Goal: Task Accomplishment & Management: Complete application form

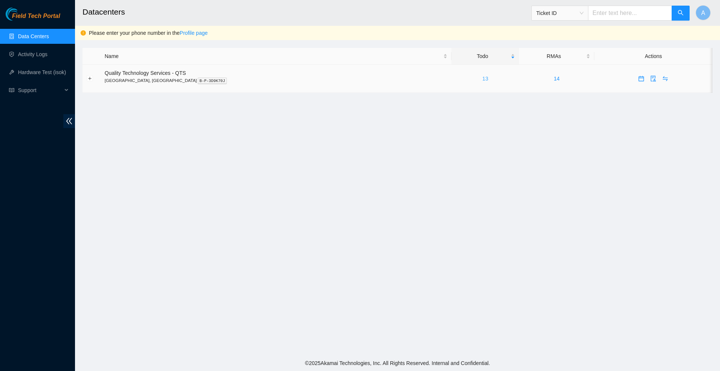
click at [482, 81] on link "13" at bounding box center [485, 79] width 6 height 6
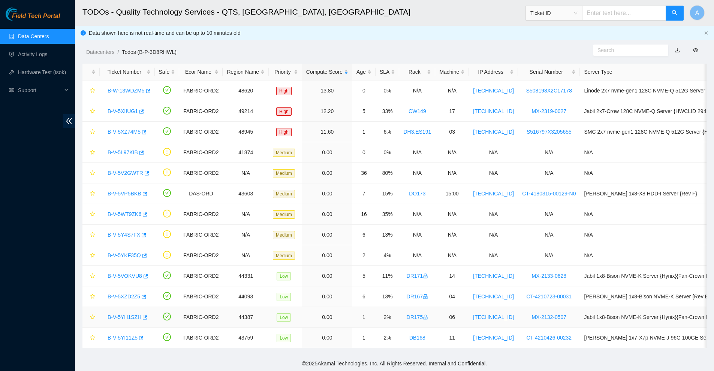
click at [118, 317] on link "B-V-5YH1SZH" at bounding box center [125, 317] width 34 height 6
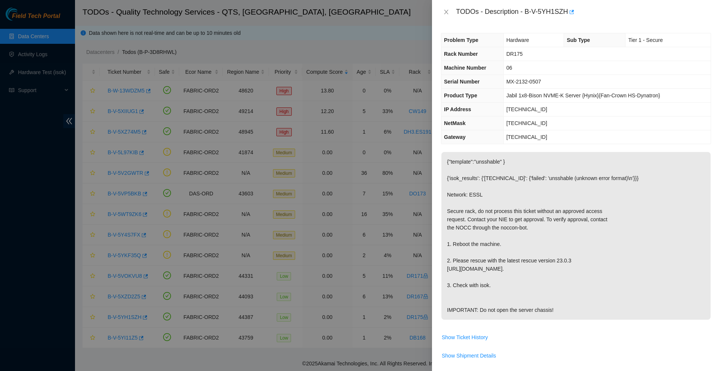
click at [353, 32] on div at bounding box center [360, 185] width 720 height 371
click at [444, 10] on icon "close" at bounding box center [446, 12] width 6 height 6
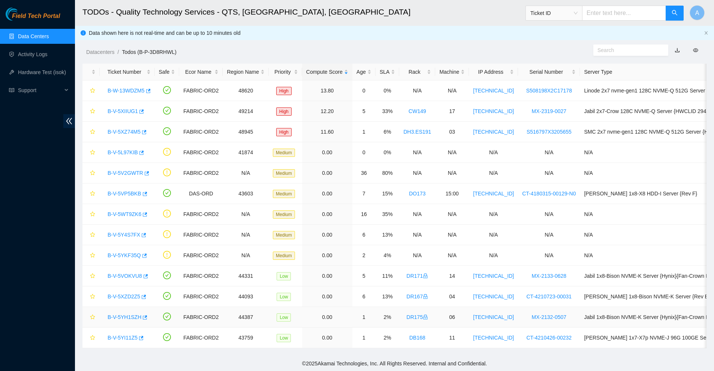
click at [134, 320] on link "B-V-5YH1SZH" at bounding box center [125, 317] width 34 height 6
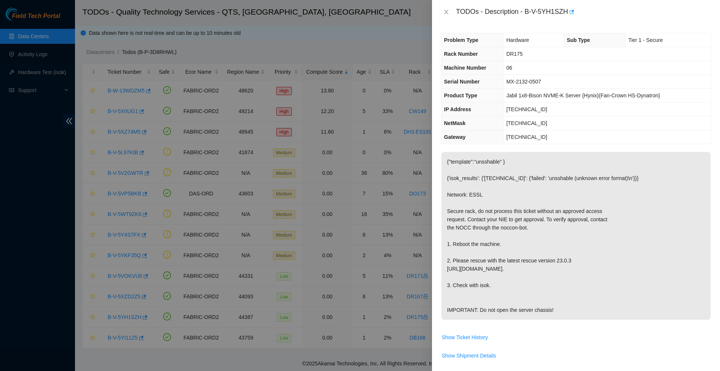
click at [445, 7] on div "TODOs - Description - B-V-5YH1SZH" at bounding box center [576, 12] width 270 height 12
click at [446, 12] on icon "close" at bounding box center [446, 12] width 4 height 4
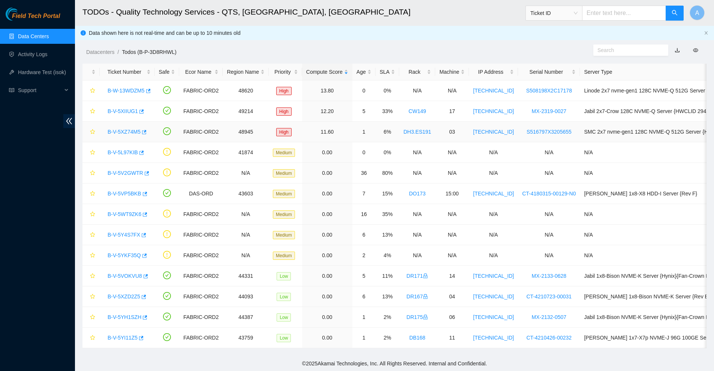
click at [132, 132] on link "B-V-5XZ74M5" at bounding box center [124, 132] width 33 height 6
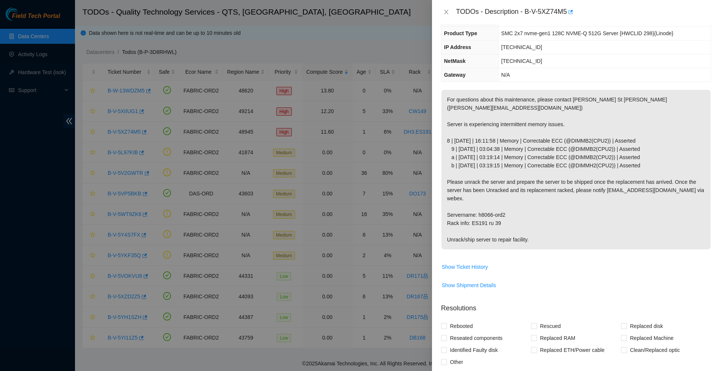
scroll to position [2, 0]
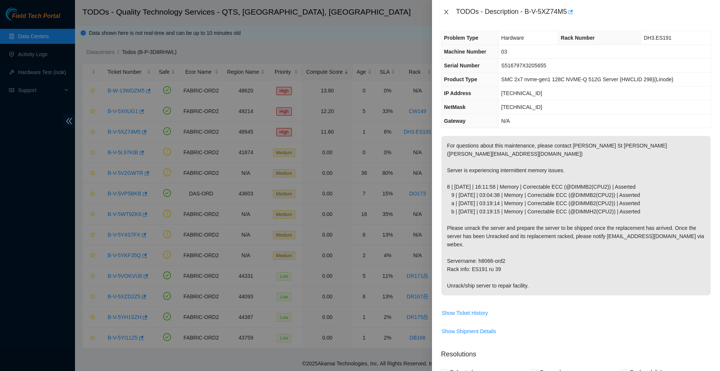
click at [445, 13] on icon "close" at bounding box center [446, 12] width 6 height 6
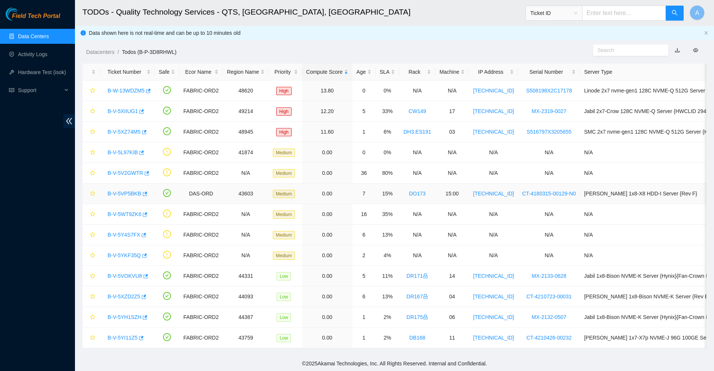
click at [125, 193] on link "B-V-5VP5BKB" at bounding box center [125, 194] width 34 height 6
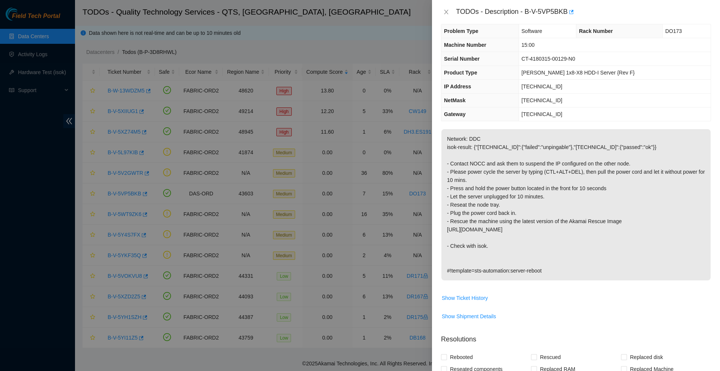
scroll to position [0, 0]
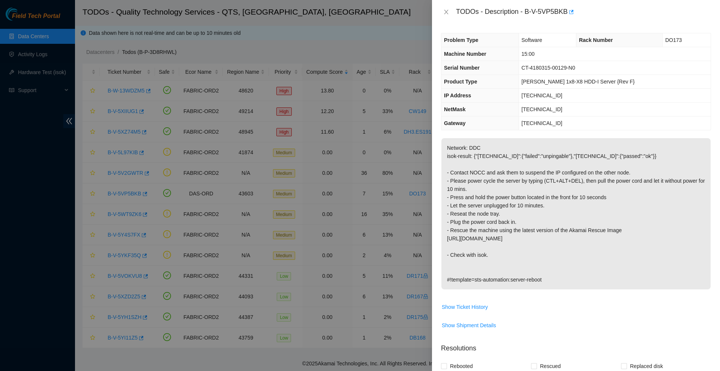
click at [329, 44] on div at bounding box center [360, 185] width 720 height 371
click at [445, 12] on icon "close" at bounding box center [446, 12] width 6 height 6
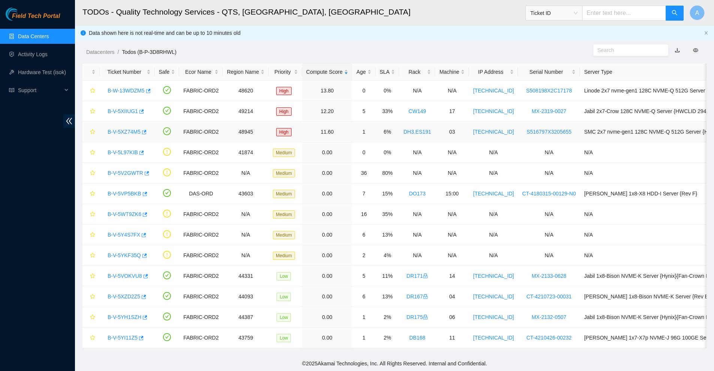
click at [130, 127] on div "B-V-5XZ74M5" at bounding box center [127, 132] width 47 height 12
click at [128, 132] on link "B-V-5XZ74M5" at bounding box center [124, 132] width 33 height 6
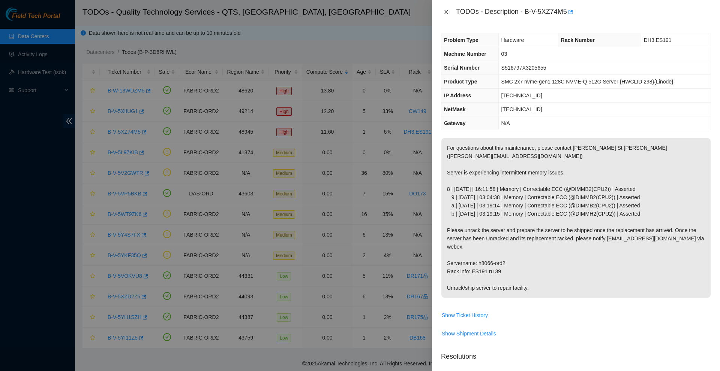
click at [445, 10] on icon "close" at bounding box center [446, 12] width 6 height 6
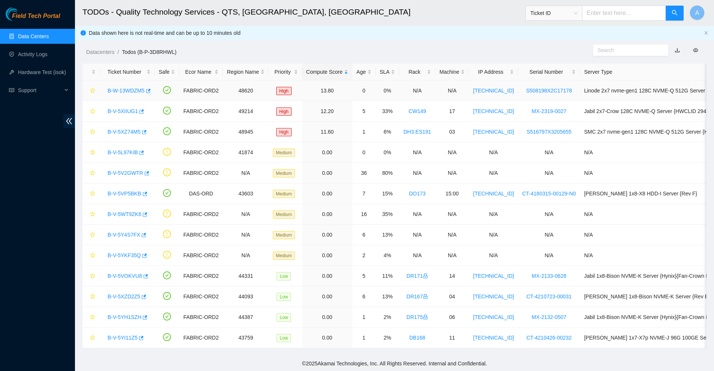
click at [129, 88] on link "B-W-13WDZM5" at bounding box center [126, 91] width 37 height 6
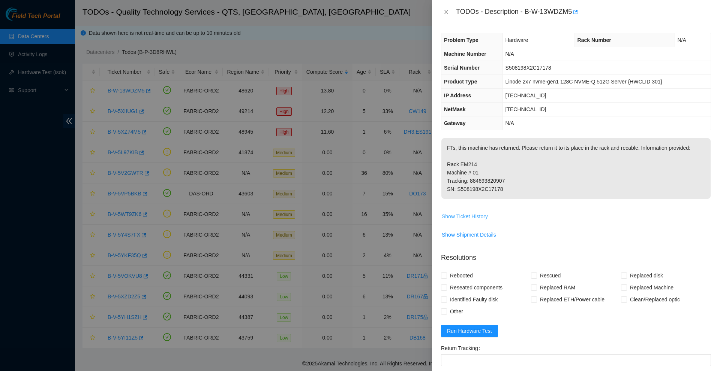
click at [473, 221] on button "Show Ticket History" at bounding box center [464, 217] width 47 height 12
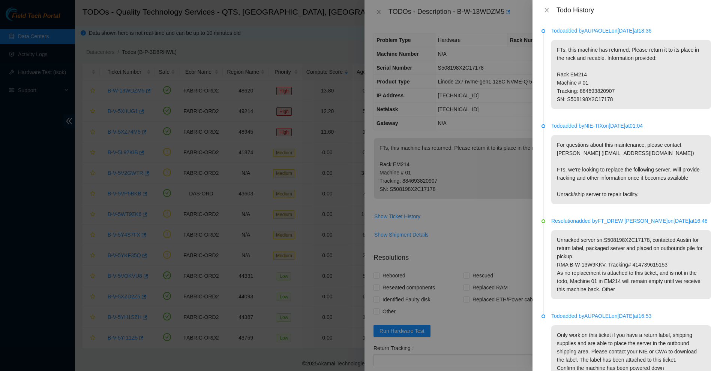
click at [467, 126] on div at bounding box center [360, 185] width 720 height 371
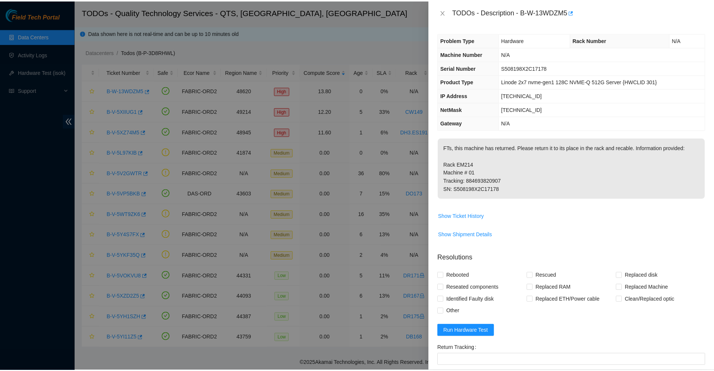
scroll to position [88, 0]
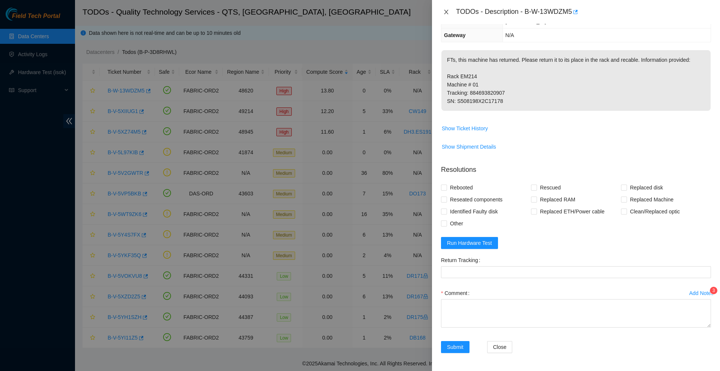
click at [446, 12] on icon "close" at bounding box center [446, 12] width 4 height 4
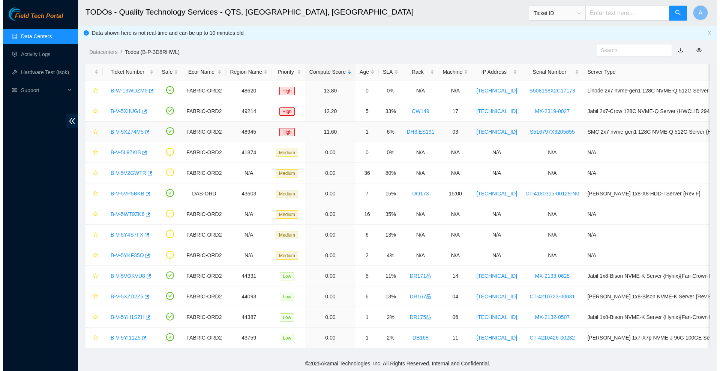
scroll to position [113, 0]
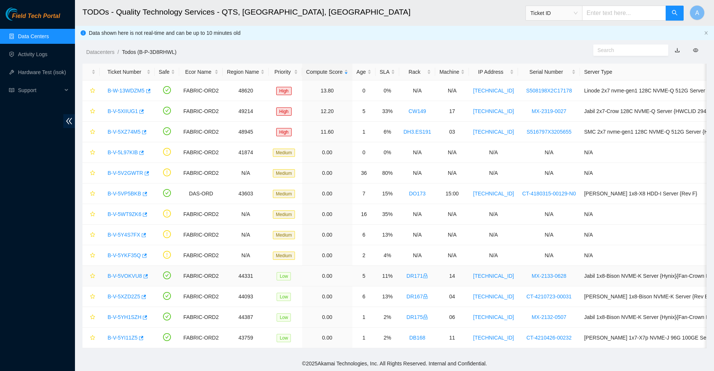
click at [129, 280] on div "B-V-5VOKVU8" at bounding box center [127, 276] width 47 height 12
click at [130, 277] on link "B-V-5VOKVU8" at bounding box center [125, 276] width 34 height 6
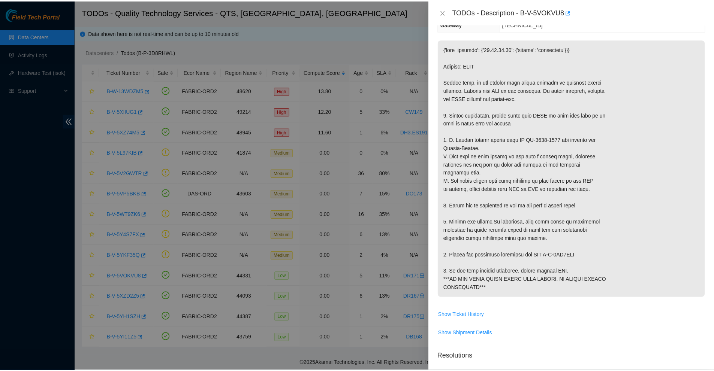
scroll to position [88, 0]
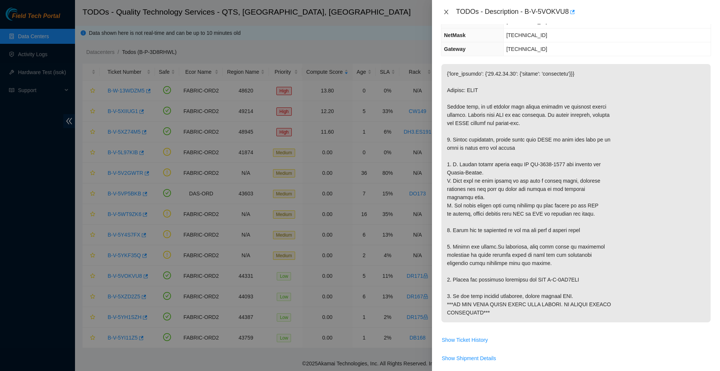
click at [445, 13] on icon "close" at bounding box center [446, 12] width 6 height 6
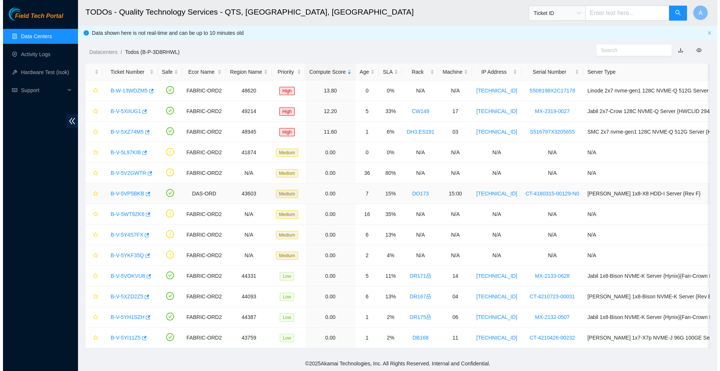
scroll to position [113, 0]
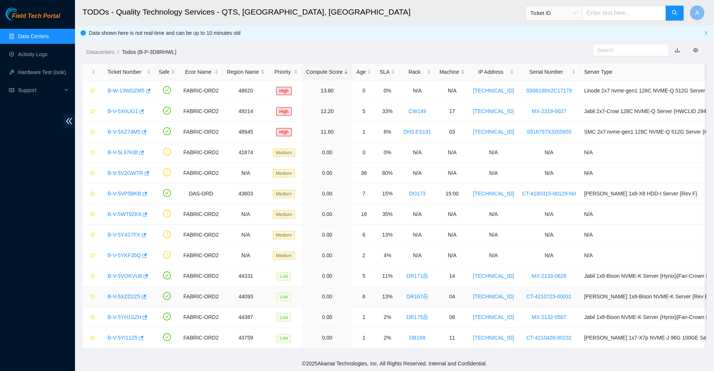
click at [137, 301] on div "B-V-5XZD2Z5" at bounding box center [127, 297] width 47 height 12
click at [137, 299] on link "B-V-5XZD2Z5" at bounding box center [124, 297] width 33 height 6
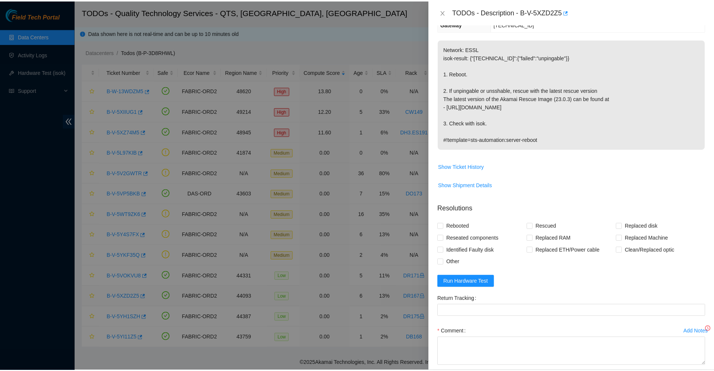
scroll to position [88, 0]
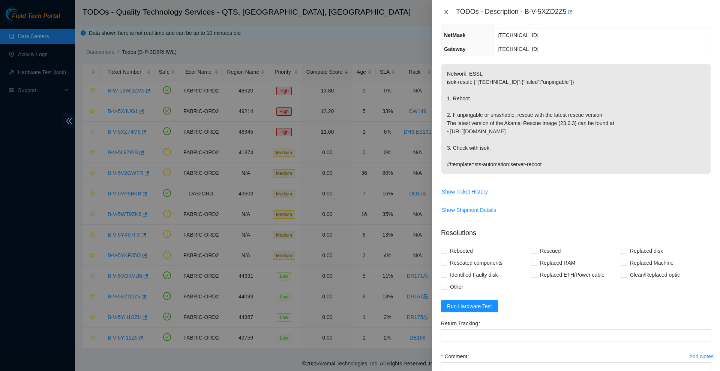
click at [448, 13] on icon "close" at bounding box center [446, 12] width 6 height 6
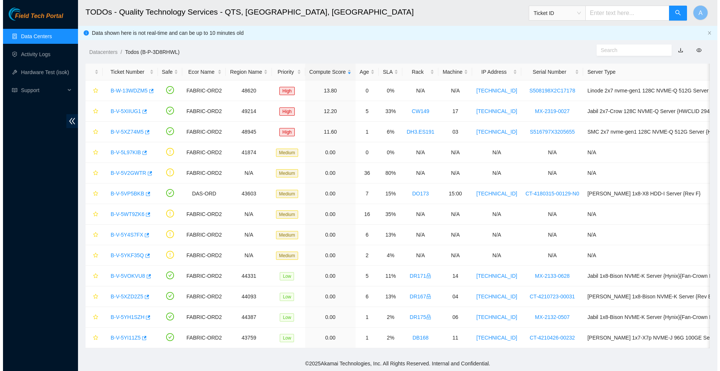
scroll to position [113, 0]
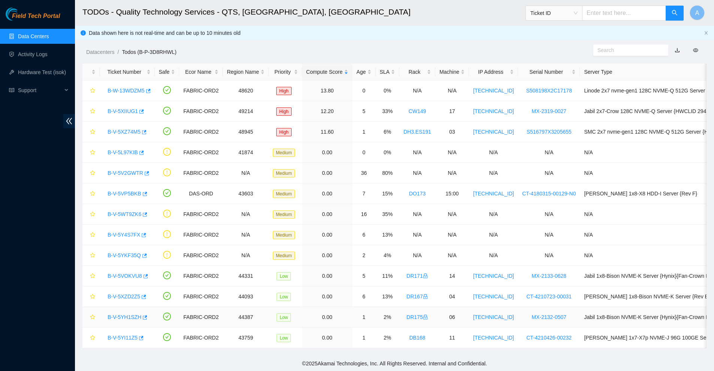
click at [125, 317] on link "B-V-5YH1SZH" at bounding box center [125, 317] width 34 height 6
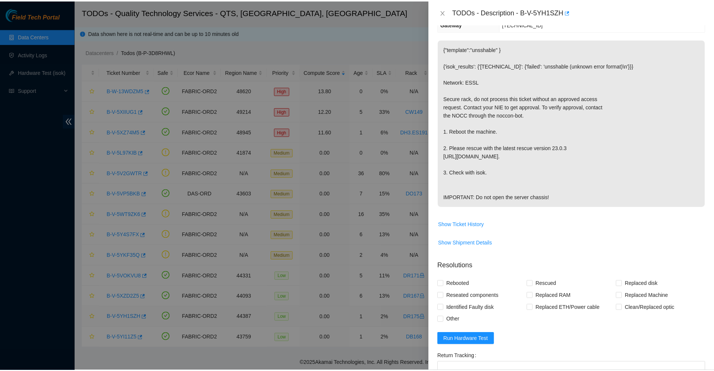
scroll to position [88, 0]
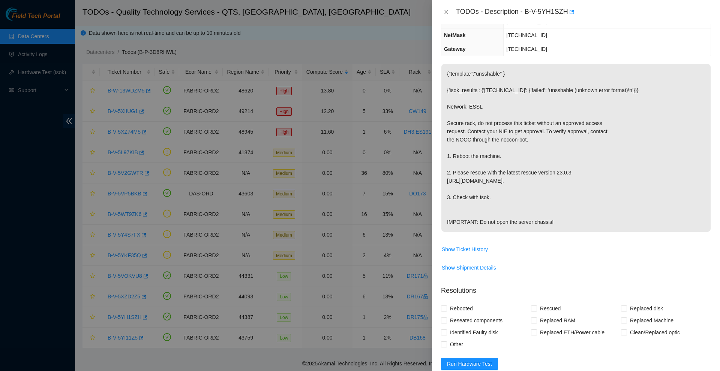
click at [443, 7] on div "TODOs - Description - B-V-5YH1SZH" at bounding box center [576, 12] width 270 height 12
click at [445, 12] on icon "close" at bounding box center [446, 12] width 6 height 6
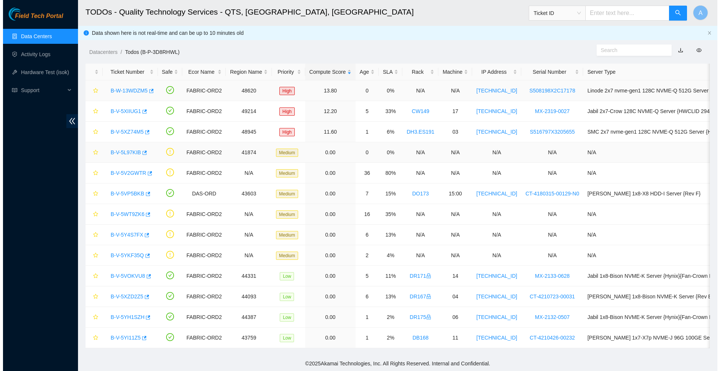
scroll to position [113, 0]
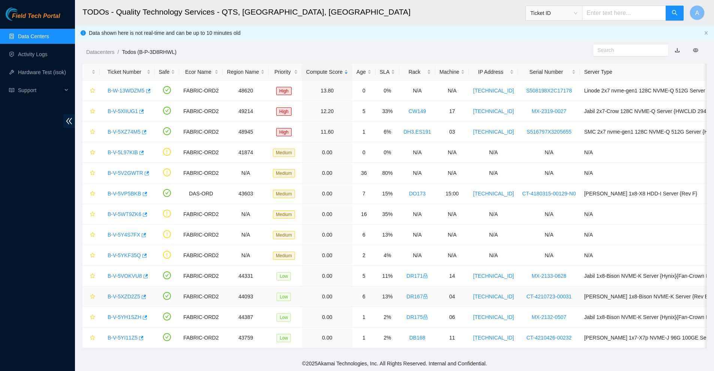
click at [126, 295] on link "B-V-5XZD2Z5" at bounding box center [124, 297] width 33 height 6
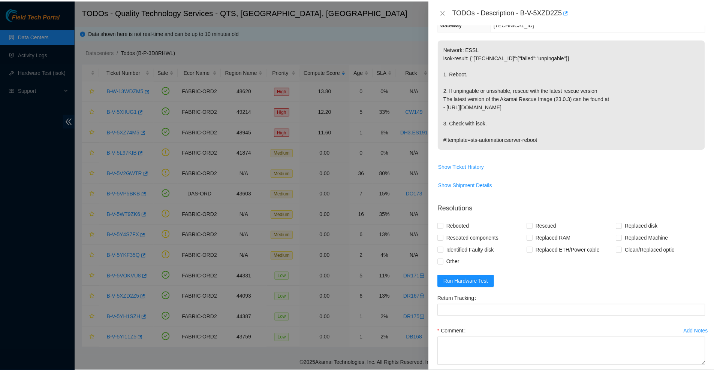
scroll to position [88, 0]
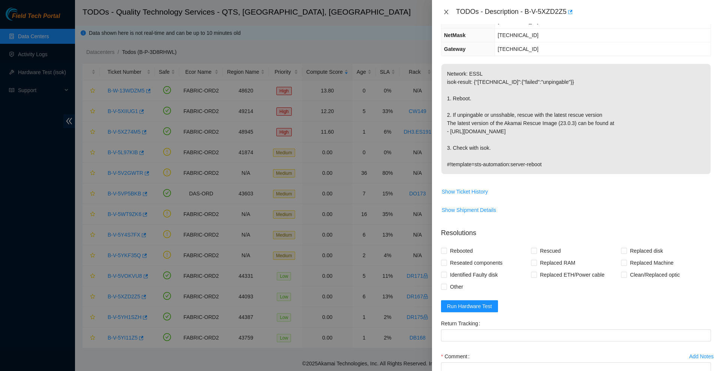
click at [444, 10] on icon "close" at bounding box center [446, 12] width 6 height 6
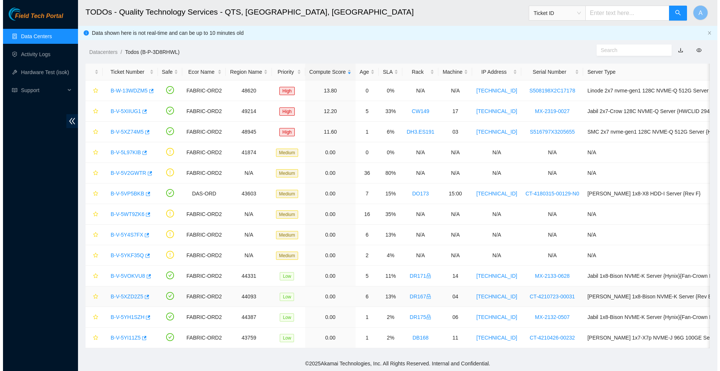
scroll to position [113, 0]
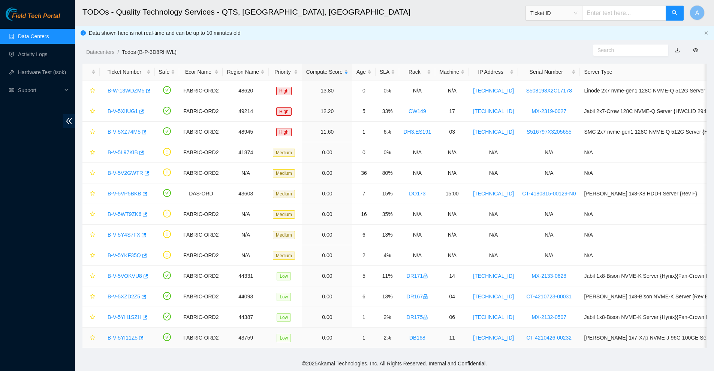
click at [126, 339] on link "B-V-5YI11Z5" at bounding box center [123, 338] width 30 height 6
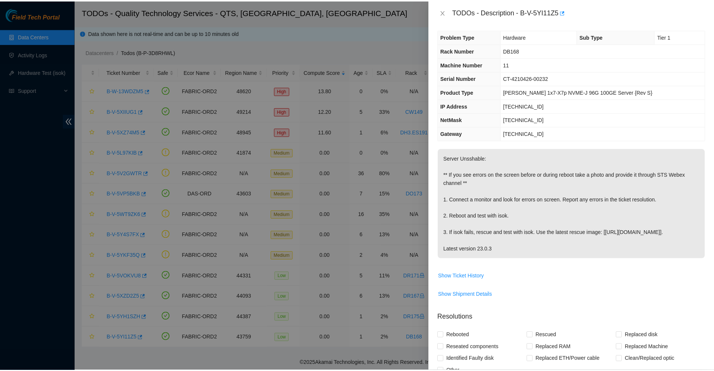
scroll to position [0, 0]
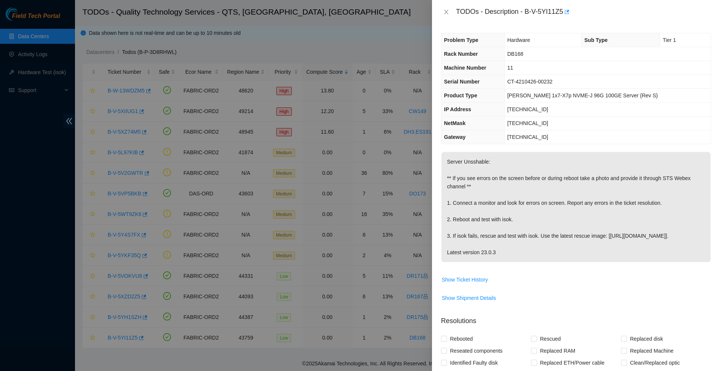
click at [447, 16] on div "TODOs - Description - B-V-5YI11Z5" at bounding box center [576, 12] width 270 height 12
click at [447, 14] on icon "close" at bounding box center [446, 12] width 6 height 6
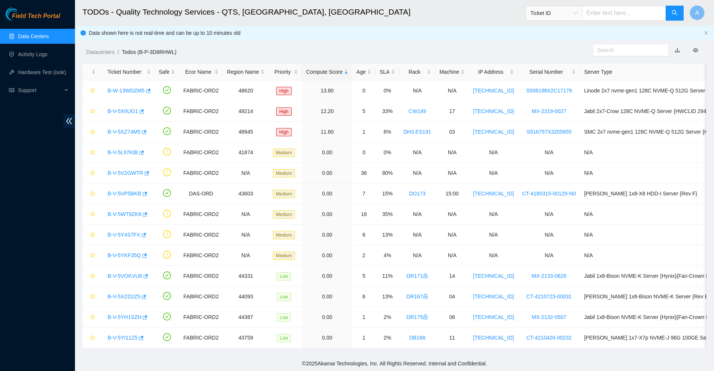
click at [18, 33] on link "Data Centers" at bounding box center [33, 36] width 31 height 6
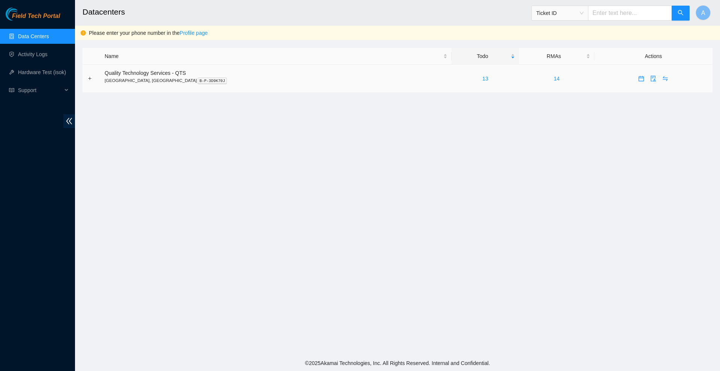
click at [638, 77] on icon "calendar" at bounding box center [641, 79] width 6 height 6
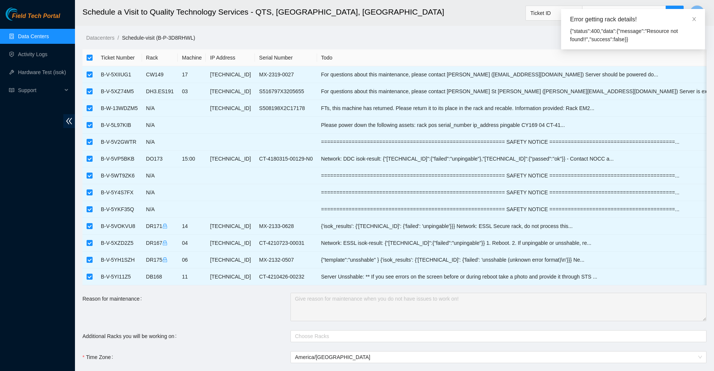
click at [88, 55] on input "checkbox" at bounding box center [90, 58] width 6 height 6
checkbox input "false"
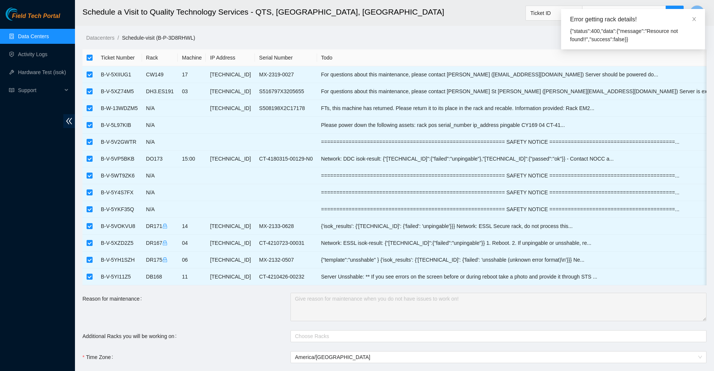
checkbox input "false"
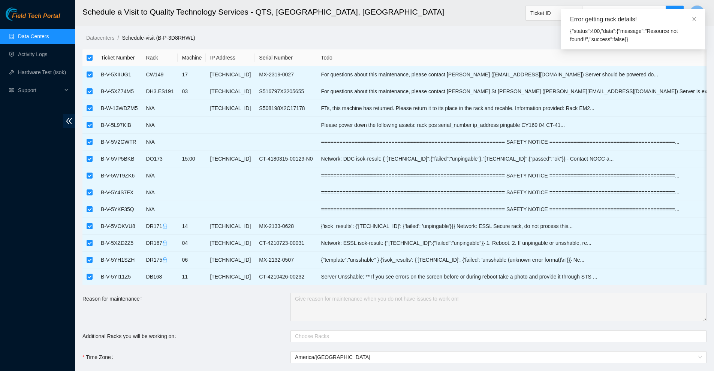
checkbox input "false"
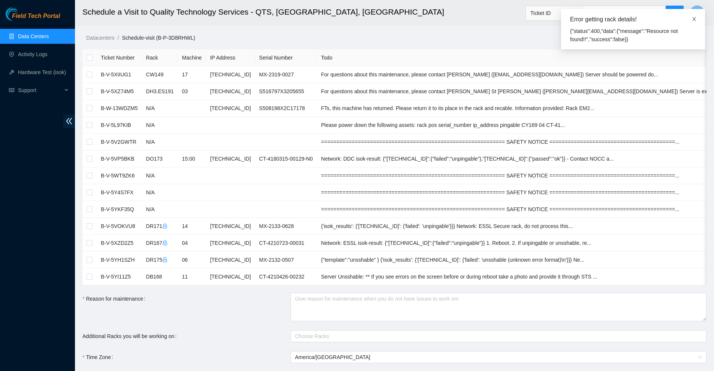
click at [694, 20] on icon "close" at bounding box center [693, 18] width 5 height 5
click at [91, 276] on input "checkbox" at bounding box center [90, 277] width 6 height 6
checkbox input "true"
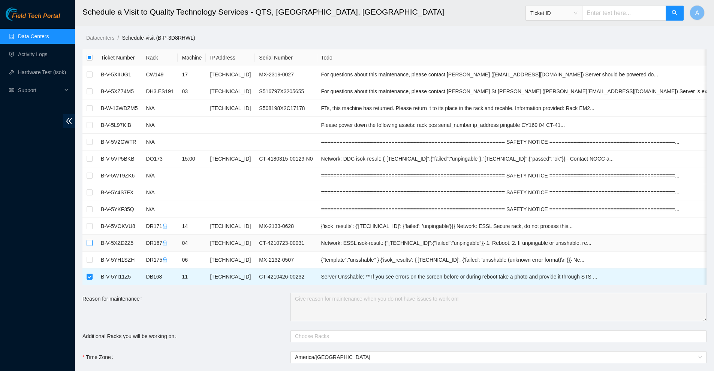
click at [92, 246] on label at bounding box center [90, 243] width 6 height 8
click at [92, 246] on input "checkbox" at bounding box center [90, 243] width 6 height 6
checkbox input "true"
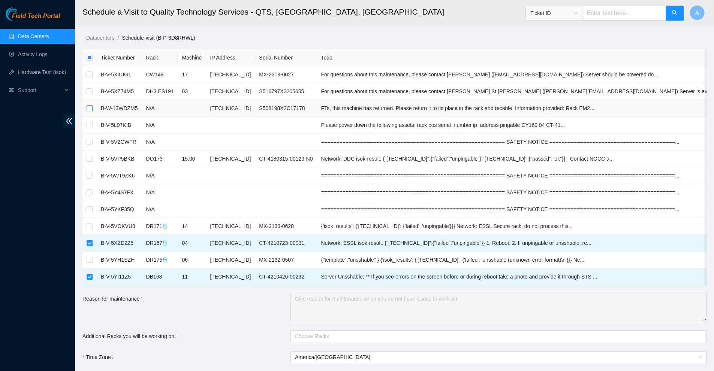
click at [93, 109] on td at bounding box center [89, 108] width 14 height 17
click at [90, 109] on input "checkbox" at bounding box center [90, 108] width 6 height 6
checkbox input "true"
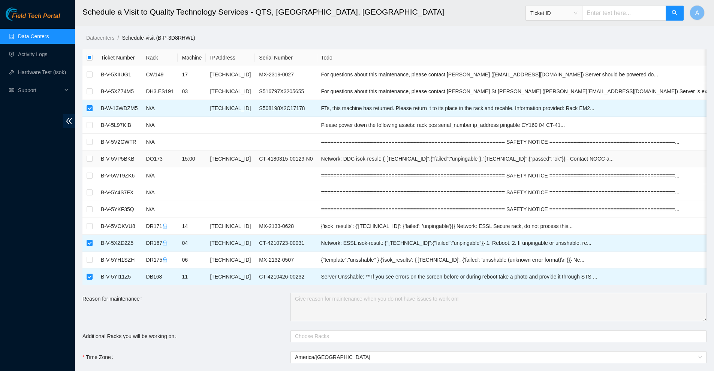
click at [88, 165] on td at bounding box center [89, 159] width 14 height 17
click at [90, 162] on label at bounding box center [90, 159] width 6 height 8
click at [90, 162] on input "checkbox" at bounding box center [90, 159] width 6 height 6
checkbox input "true"
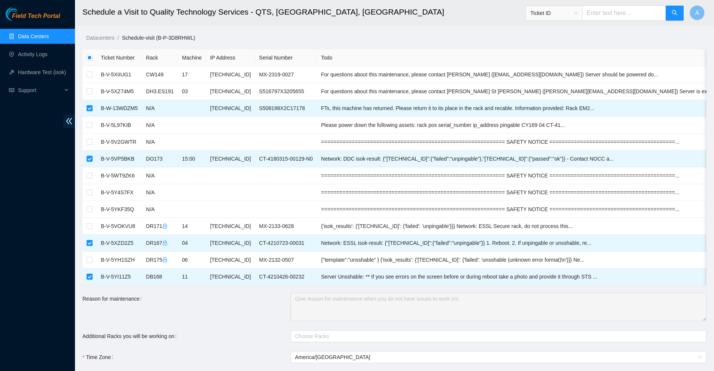
scroll to position [169, 0]
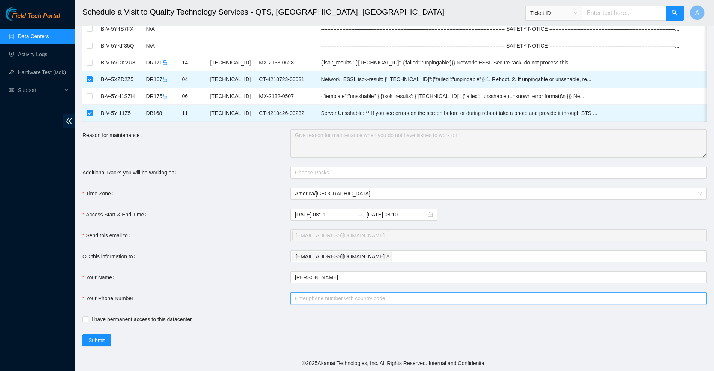
click at [330, 294] on input "Your Phone Number" at bounding box center [498, 299] width 416 height 12
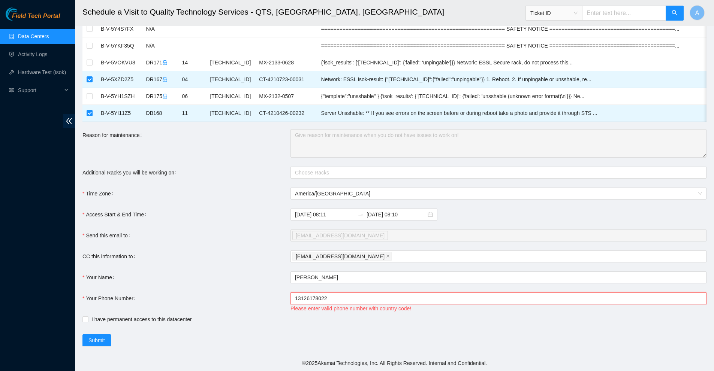
click at [295, 298] on input "13126178022" at bounding box center [498, 299] width 416 height 12
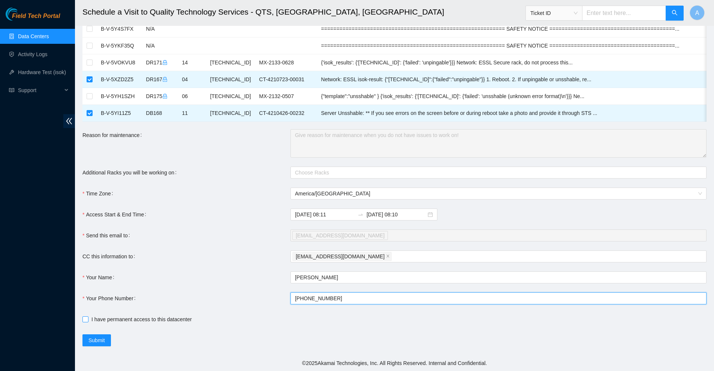
type input "+13126178022"
click at [86, 320] on input "I have permanent access to this datacenter" at bounding box center [84, 319] width 5 height 5
checkbox input "true"
click at [99, 338] on span "Submit" at bounding box center [96, 341] width 16 height 8
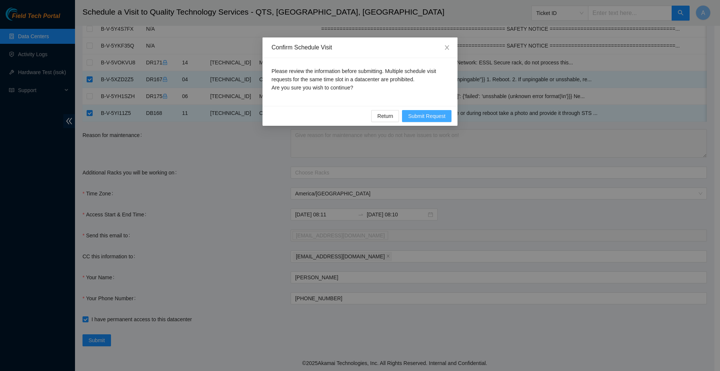
click at [433, 117] on span "Submit Request" at bounding box center [426, 116] width 37 height 8
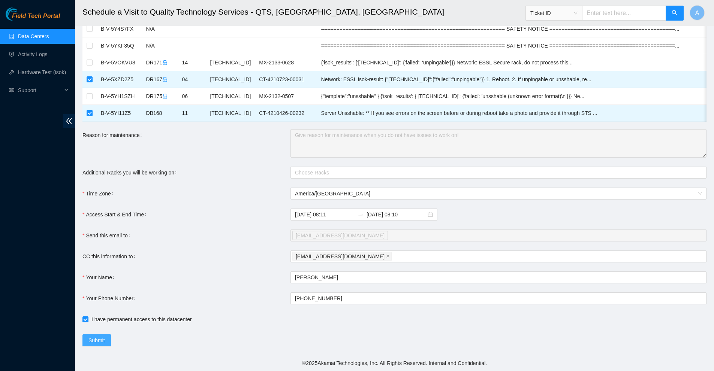
click at [91, 342] on span "Submit" at bounding box center [96, 341] width 16 height 8
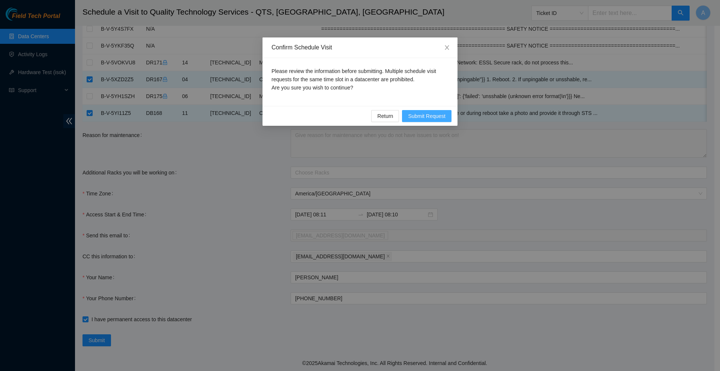
click at [421, 113] on span "Submit Request" at bounding box center [426, 116] width 37 height 8
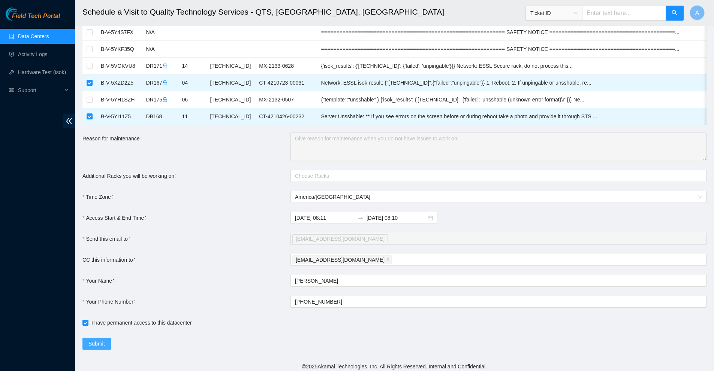
scroll to position [0, 0]
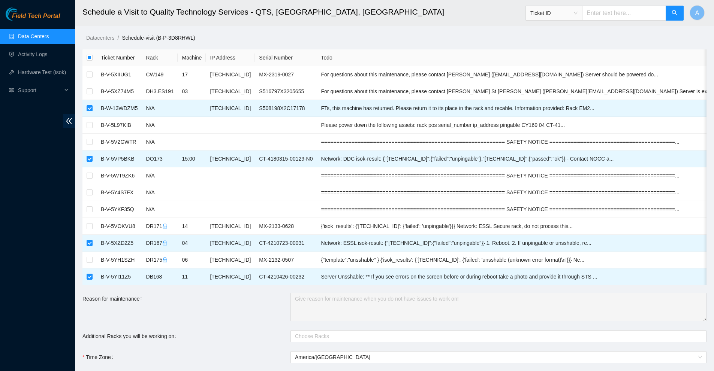
click at [34, 34] on link "Data Centers" at bounding box center [33, 36] width 31 height 6
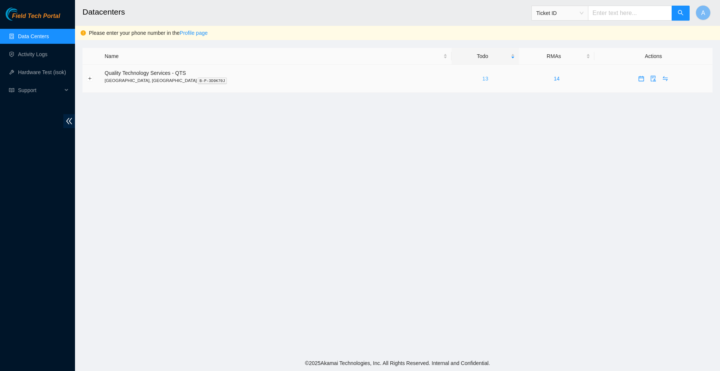
click at [482, 80] on link "13" at bounding box center [485, 79] width 6 height 6
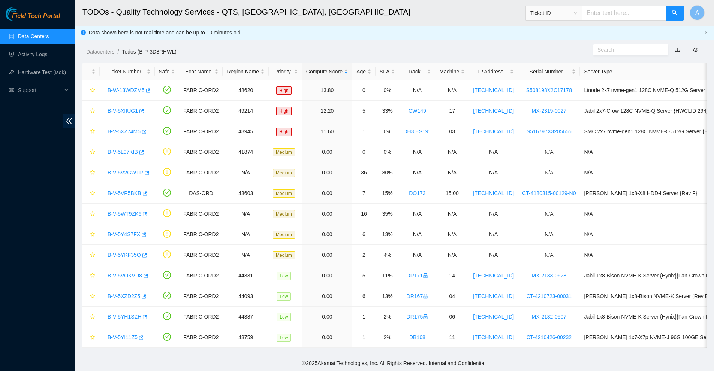
scroll to position [6, 0]
click at [39, 57] on link "Activity Logs" at bounding box center [33, 54] width 30 height 6
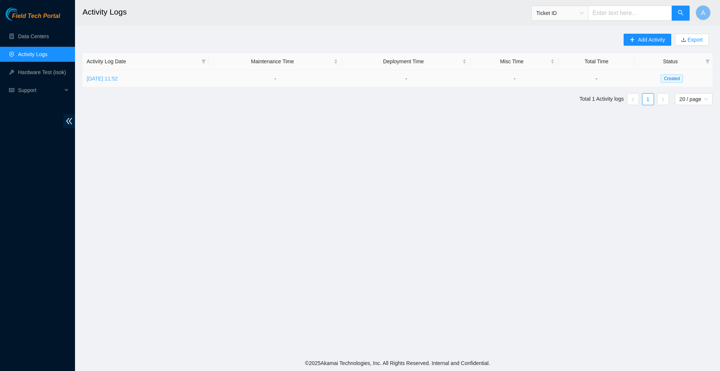
click at [104, 80] on link "Tue, 14 Oct 2025 11:52" at bounding box center [102, 79] width 31 height 6
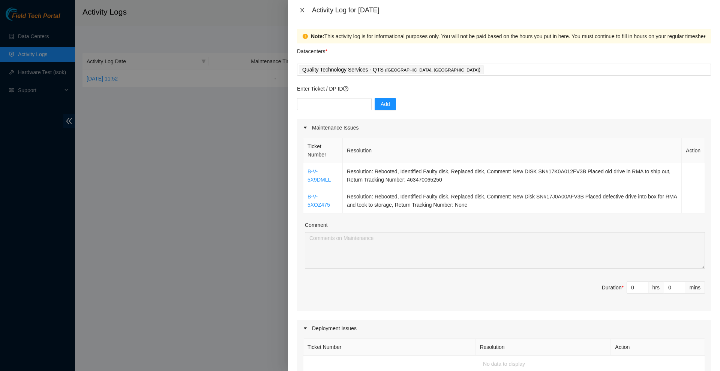
click at [300, 9] on icon "close" at bounding box center [302, 10] width 6 height 6
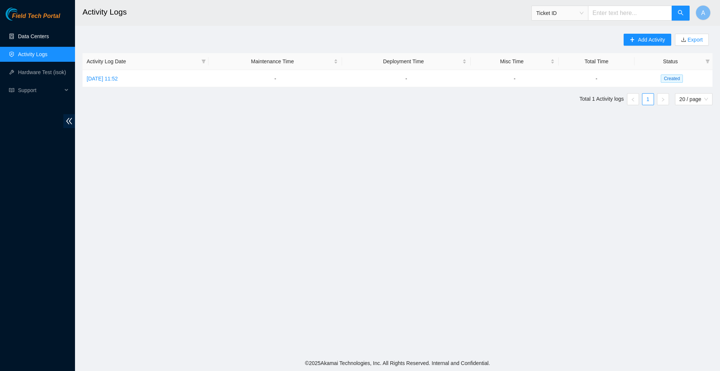
click at [22, 39] on link "Data Centers" at bounding box center [33, 36] width 31 height 6
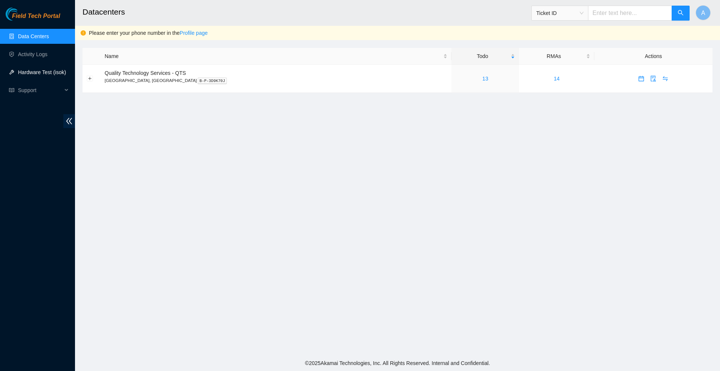
click at [22, 69] on link "Hardware Test (isok)" at bounding box center [42, 72] width 48 height 6
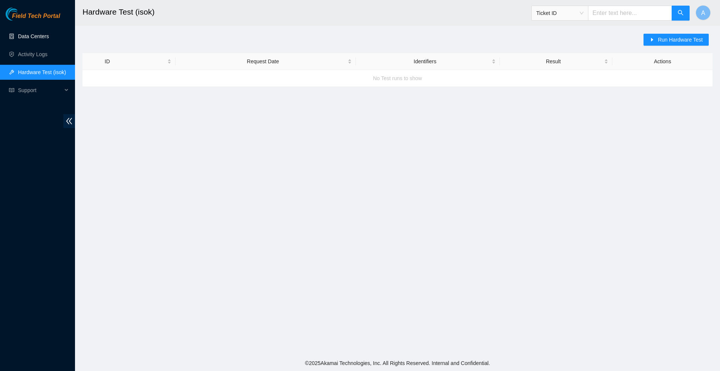
click at [32, 33] on link "Data Centers" at bounding box center [33, 36] width 31 height 6
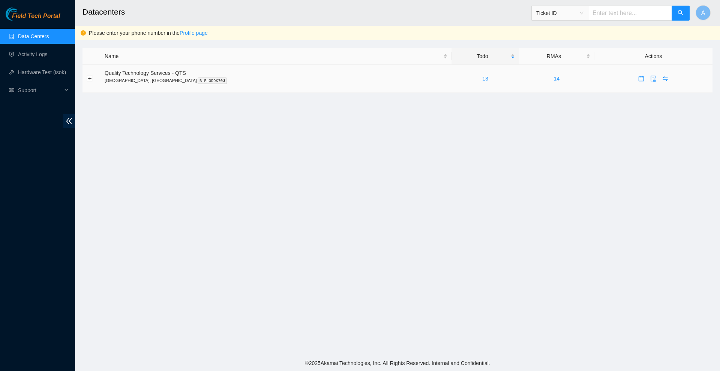
click at [94, 80] on td at bounding box center [91, 79] width 18 height 28
click at [91, 79] on button "Expand row" at bounding box center [90, 79] width 6 height 6
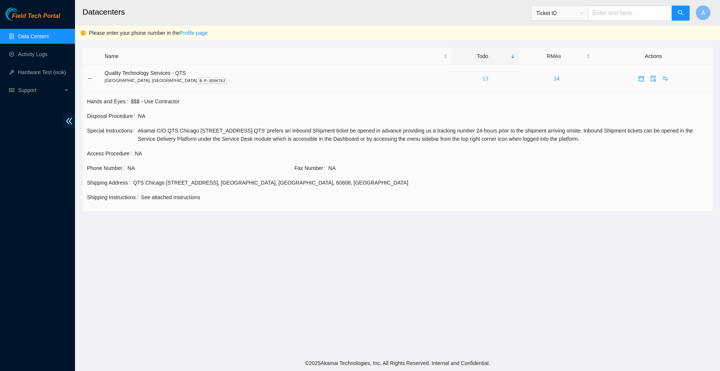
click at [482, 78] on link "13" at bounding box center [485, 79] width 6 height 6
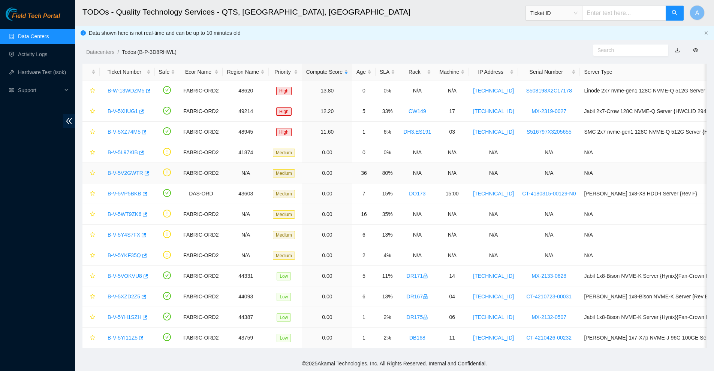
scroll to position [6, 0]
click at [26, 39] on link "Data Centers" at bounding box center [33, 36] width 31 height 6
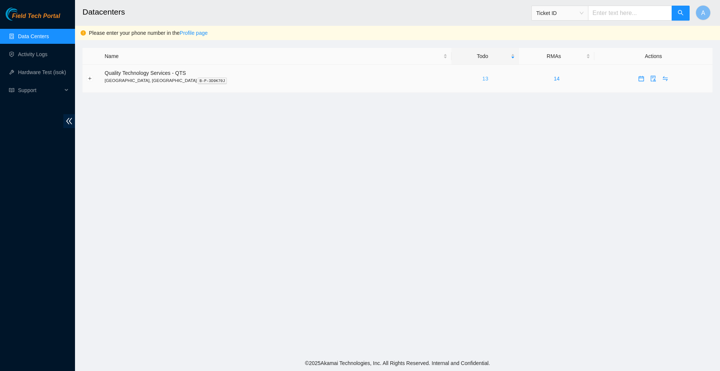
click at [482, 80] on link "13" at bounding box center [485, 79] width 6 height 6
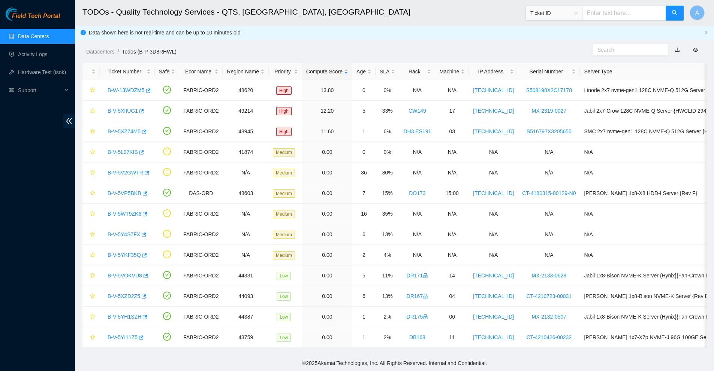
scroll to position [6, 0]
drag, startPoint x: 48, startPoint y: 347, endPoint x: 39, endPoint y: 342, distance: 10.2
drag, startPoint x: 39, startPoint y: 342, endPoint x: 29, endPoint y: 371, distance: 30.6
drag, startPoint x: 29, startPoint y: 371, endPoint x: 34, endPoint y: 371, distance: 4.9
click at [31, 371] on html "Field Tech Portal Data Centers Activity Logs Hardware Test (isok) Support TODOs…" at bounding box center [357, 185] width 714 height 371
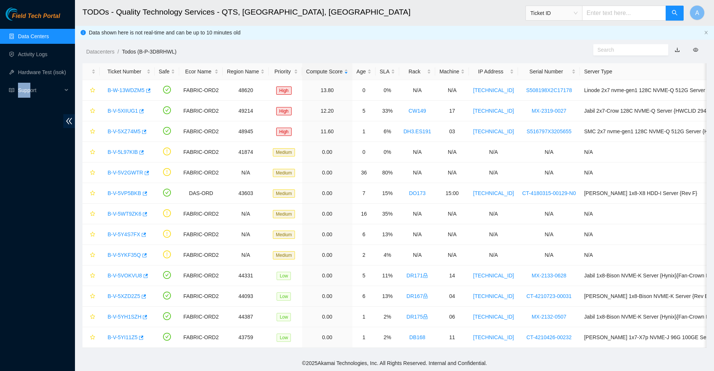
click at [30, 35] on link "Data Centers" at bounding box center [33, 36] width 31 height 6
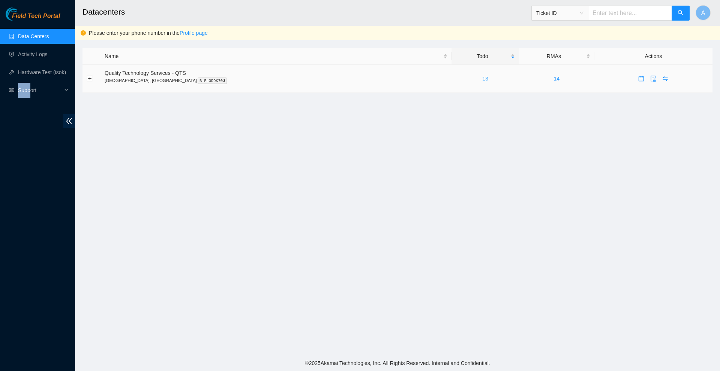
click at [482, 77] on link "13" at bounding box center [485, 79] width 6 height 6
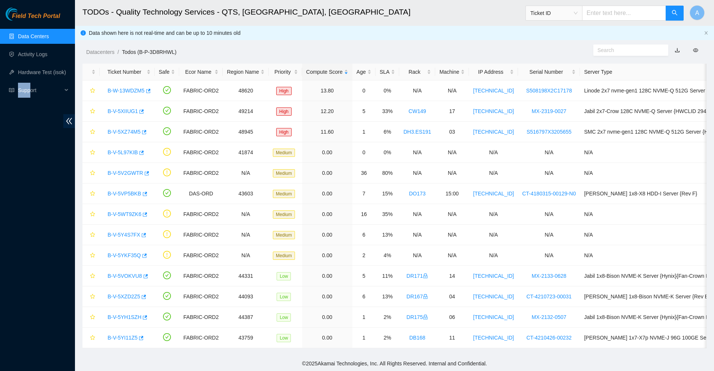
scroll to position [6, 0]
click at [30, 55] on link "Activity Logs" at bounding box center [33, 54] width 30 height 6
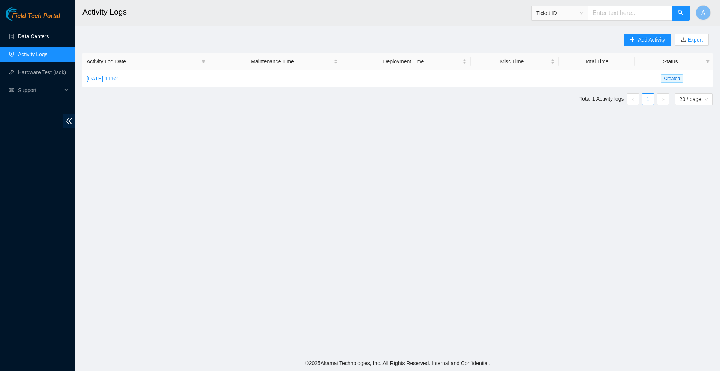
click at [35, 44] on ul "Data Centers Activity Logs Hardware Test (isok) Support" at bounding box center [37, 63] width 75 height 72
click at [35, 35] on link "Data Centers" at bounding box center [33, 36] width 31 height 6
